Goal: Check status: Check status

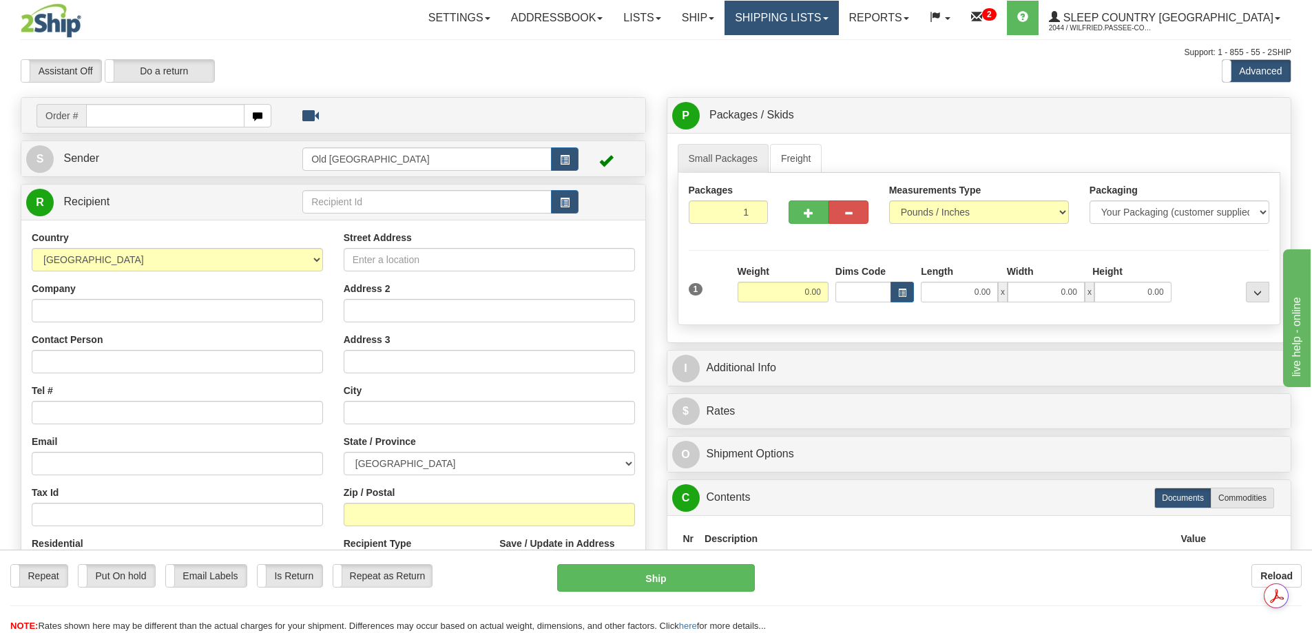
click at [831, 13] on link "Shipping lists" at bounding box center [782, 18] width 114 height 34
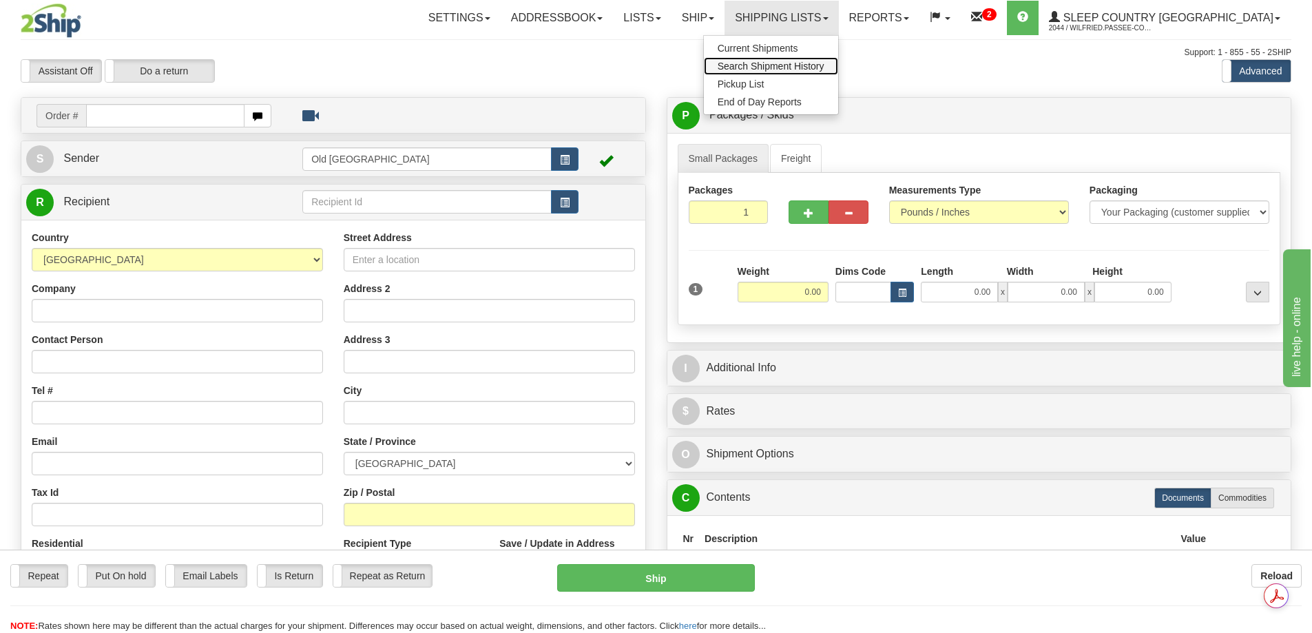
click at [824, 64] on span "Search Shipment History" at bounding box center [771, 66] width 107 height 11
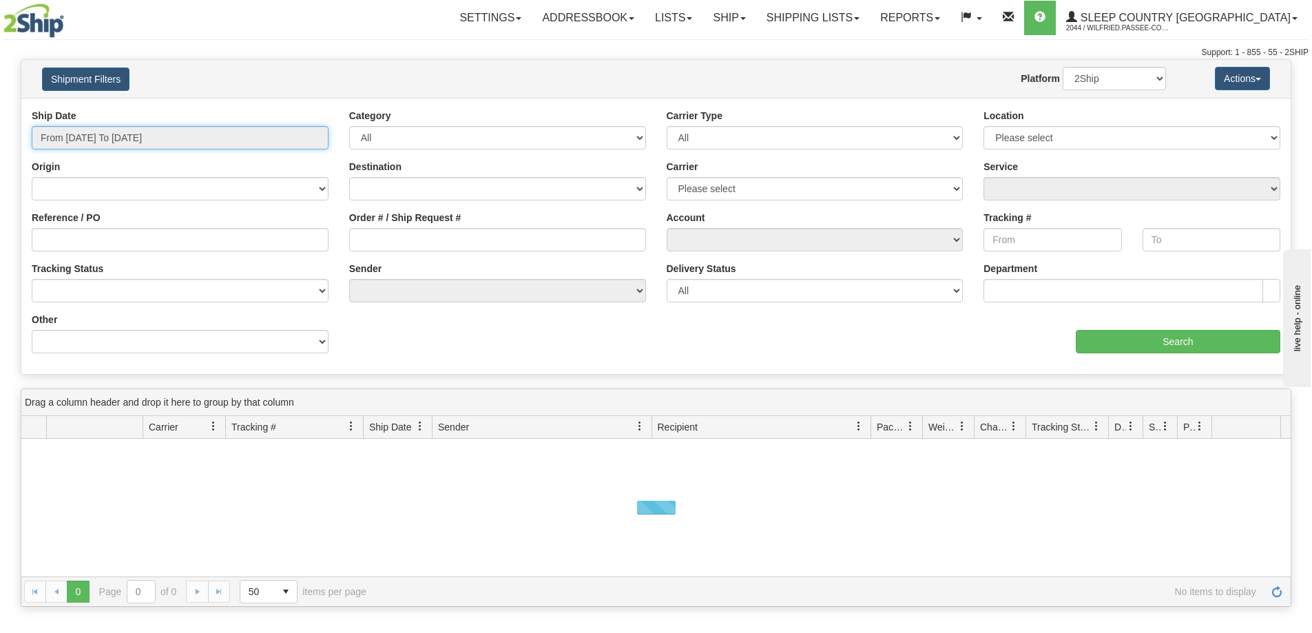
click at [135, 130] on input "From 08/13/2025 To 08/14/2025" at bounding box center [180, 137] width 297 height 23
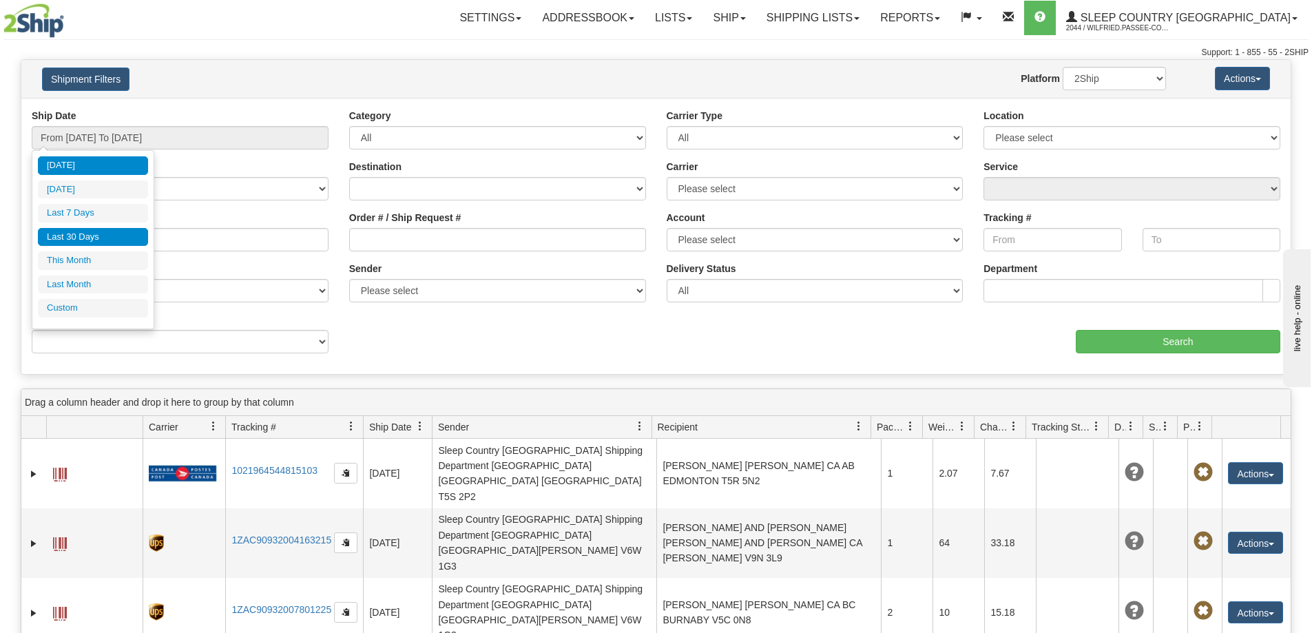
click at [97, 229] on li "Last 30 Days" at bounding box center [93, 237] width 110 height 19
type input "From 07/16/2025 To 08/14/2025"
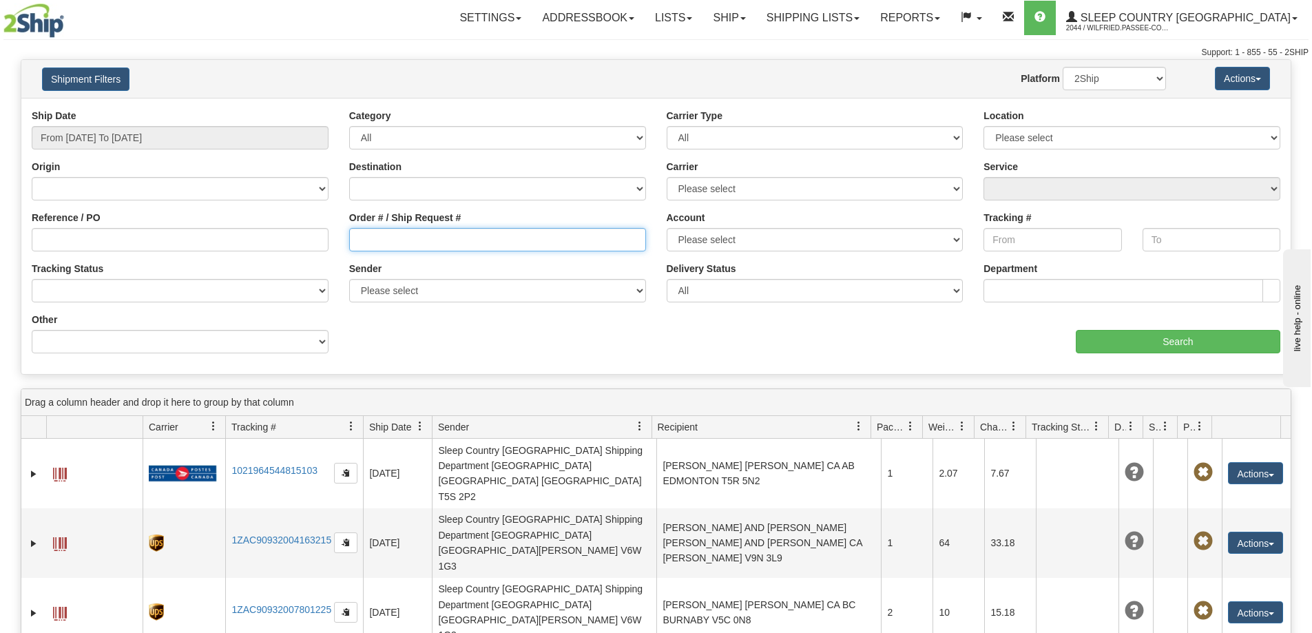
click at [388, 236] on input "Order # / Ship Request #" at bounding box center [497, 239] width 297 height 23
paste input "9002H986216"
type input "9002H986216"
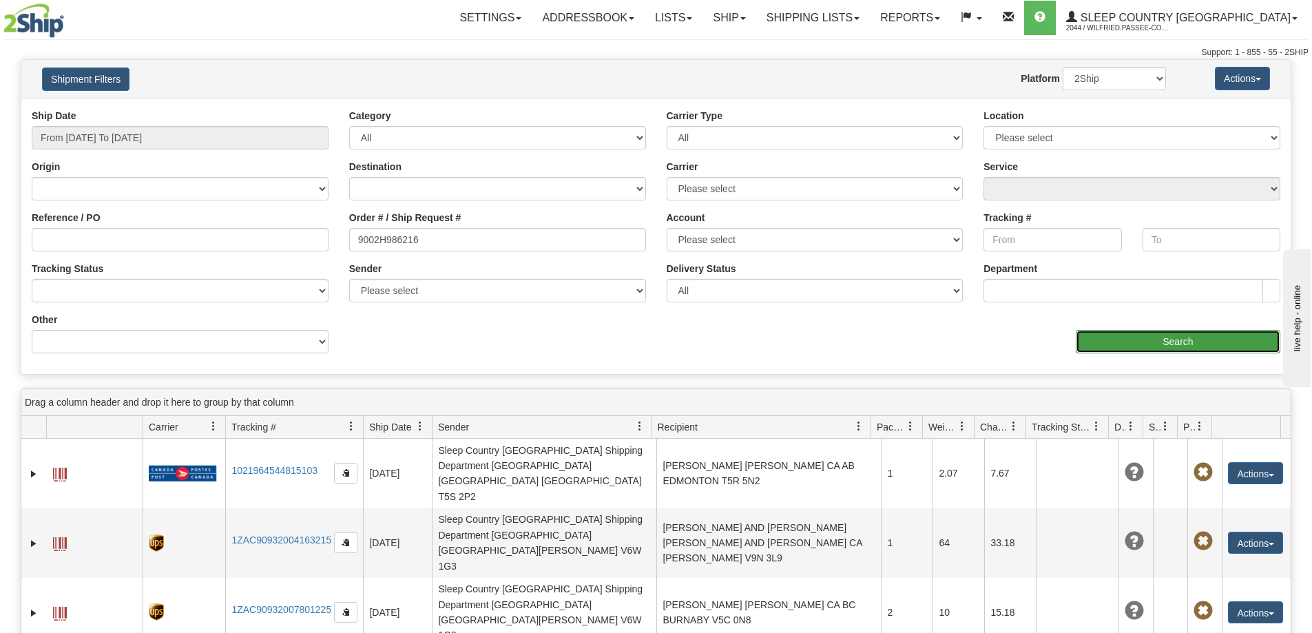
click at [1165, 343] on input "Search" at bounding box center [1178, 341] width 205 height 23
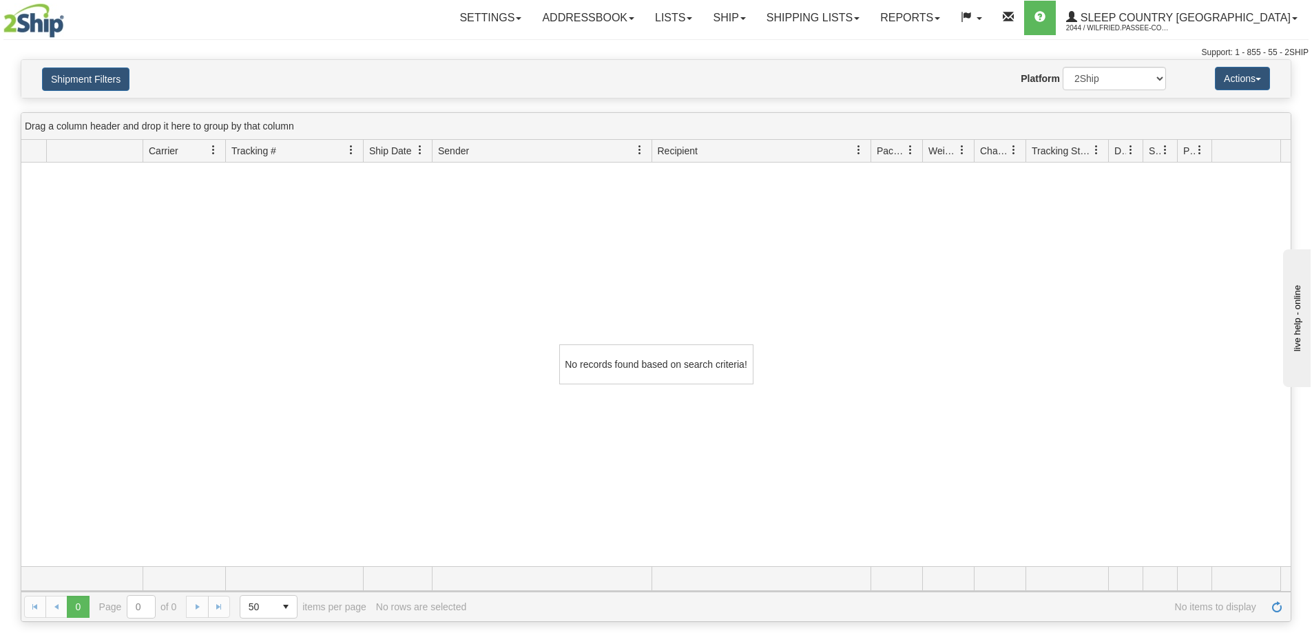
click at [460, 73] on div "Website Agent Nothing selected Client User Platform 2Ship Imported" at bounding box center [708, 78] width 937 height 23
drag, startPoint x: 383, startPoint y: 240, endPoint x: 280, endPoint y: 169, distance: 125.3
click at [382, 240] on div "No records found based on search criteria!" at bounding box center [655, 365] width 1269 height 404
